Goal: Information Seeking & Learning: Find specific fact

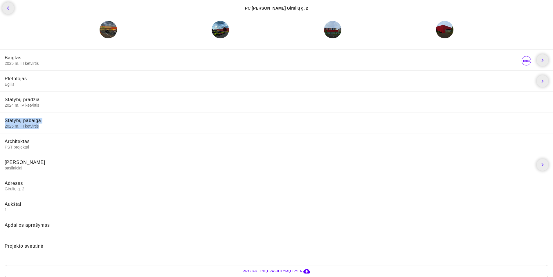
drag, startPoint x: 42, startPoint y: 126, endPoint x: 0, endPoint y: 122, distance: 42.2
click at [0, 122] on li "Statybų pabaiga 2025 m. III ketvirtis" at bounding box center [276, 122] width 553 height 21
click at [49, 123] on span "2025 m. III ketvirtis" at bounding box center [276, 125] width 543 height 5
drag, startPoint x: 2, startPoint y: 126, endPoint x: 63, endPoint y: 128, distance: 61.0
click at [61, 129] on li "Statybų pabaiga 2025 m. III ketvirtis" at bounding box center [276, 122] width 553 height 21
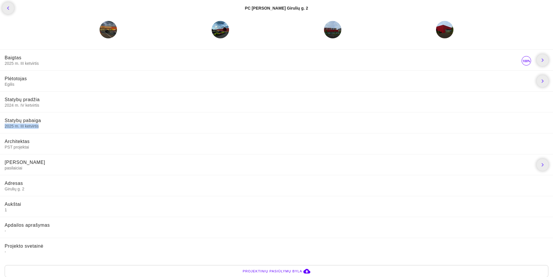
click at [63, 128] on span "2025 m. III ketvirtis" at bounding box center [276, 125] width 543 height 5
drag, startPoint x: 60, startPoint y: 124, endPoint x: 0, endPoint y: 108, distance: 62.3
click at [0, 108] on ul "Baigtas 2025 m. III ketvirtis chevron_right [GEOGRAPHIC_DATA] Egilis chevron_ri…" at bounding box center [276, 154] width 553 height 214
click at [48, 118] on span "Statybų pabaiga 2025 m. III ketvirtis" at bounding box center [276, 123] width 543 height 10
drag, startPoint x: 41, startPoint y: 57, endPoint x: 15, endPoint y: 55, distance: 25.9
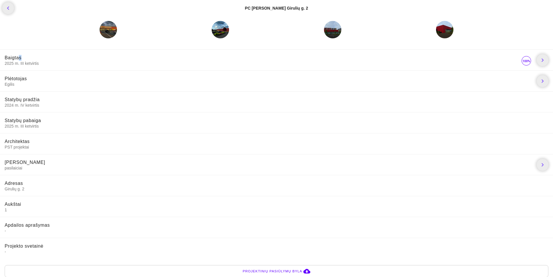
click at [16, 55] on span "Baigtas 2025 m. III ketvirtis" at bounding box center [263, 60] width 516 height 10
click at [72, 68] on li "Baigtas 2025 m. III ketvirtis chevron_right" at bounding box center [276, 59] width 553 height 21
